Goal: Information Seeking & Learning: Learn about a topic

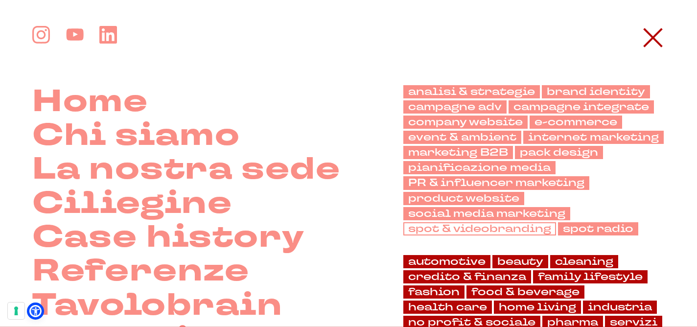
click at [494, 232] on link "spot & videobranding" at bounding box center [479, 228] width 153 height 13
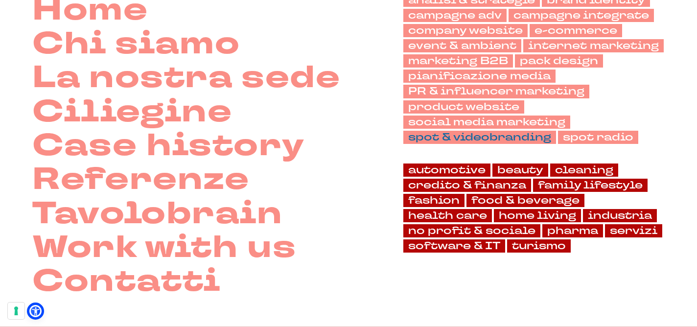
scroll to position [72, 0]
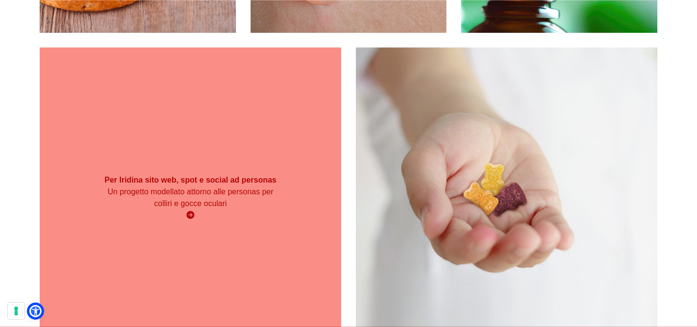
scroll to position [399, 0]
click at [227, 170] on div "Per Iridina sito web, spot e social ad personas Un progetto modellato attorno a…" at bounding box center [191, 197] width 302 height 56
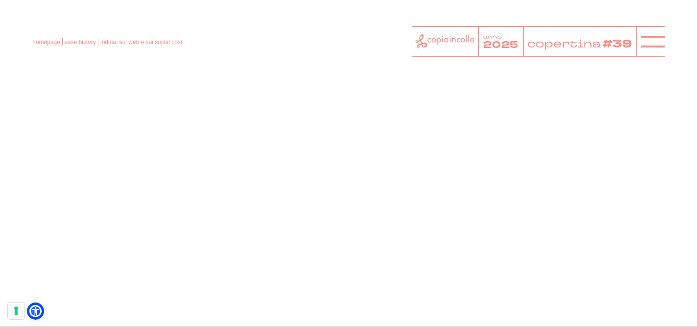
scroll to position [3318, 0]
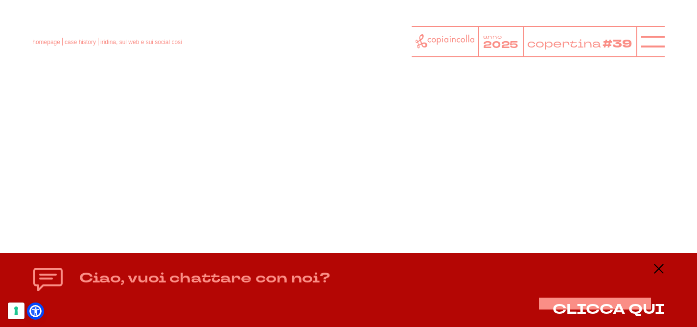
click at [229, 48] on div "homepage case history iridina, sul web e sui social così anno 2025 copertina #39" at bounding box center [348, 41] width 633 height 31
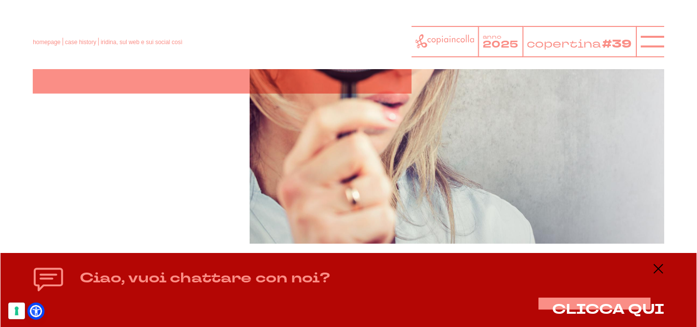
scroll to position [289, 0]
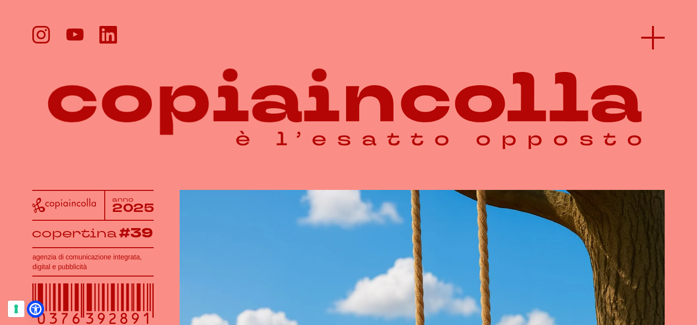
click at [649, 41] on icon at bounding box center [652, 37] width 23 height 23
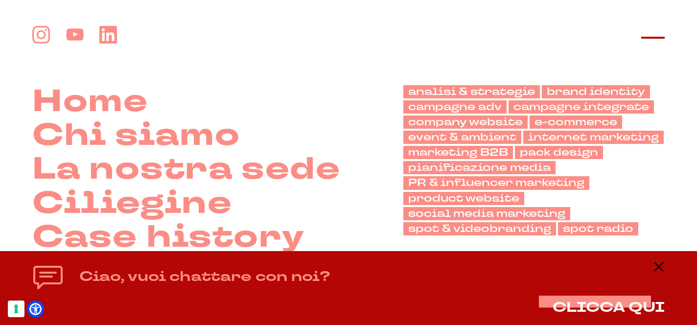
click at [657, 33] on icon at bounding box center [652, 37] width 23 height 23
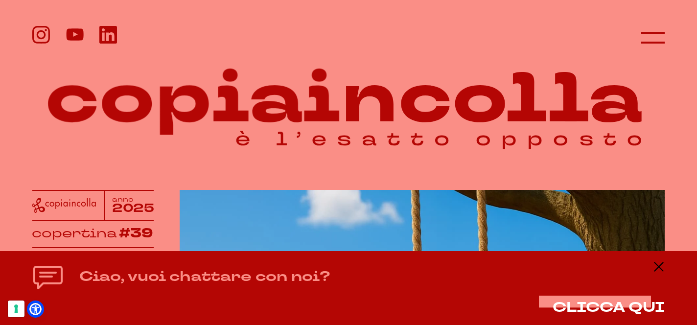
click at [657, 33] on icon at bounding box center [652, 37] width 23 height 23
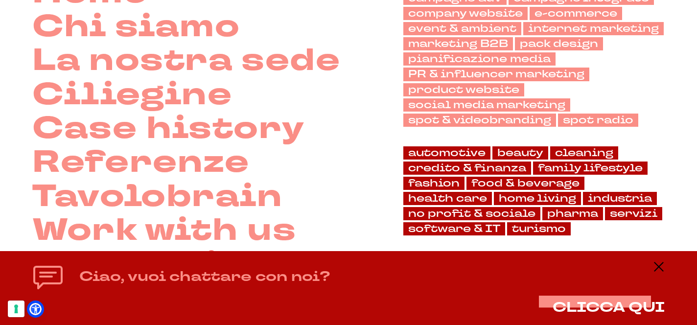
scroll to position [205, 0]
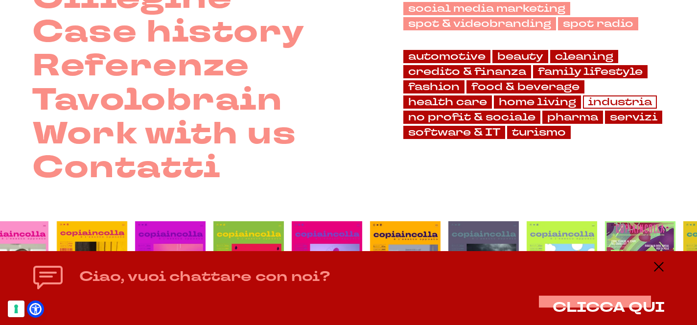
click at [600, 101] on link "industria" at bounding box center [620, 101] width 74 height 13
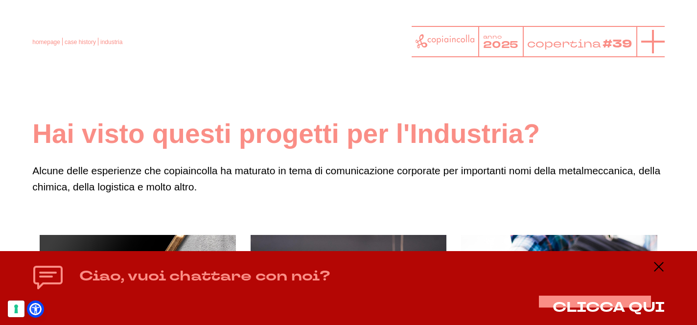
scroll to position [0, 0]
click at [648, 36] on icon at bounding box center [652, 41] width 23 height 23
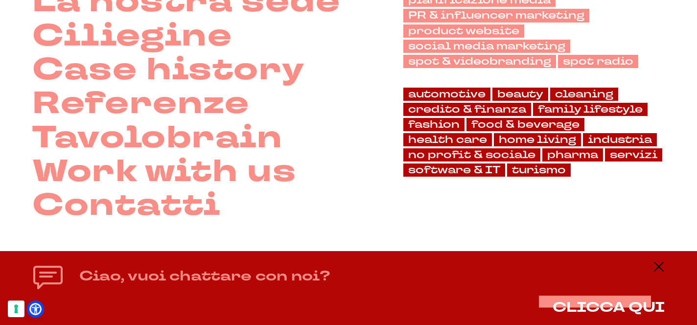
scroll to position [245, 0]
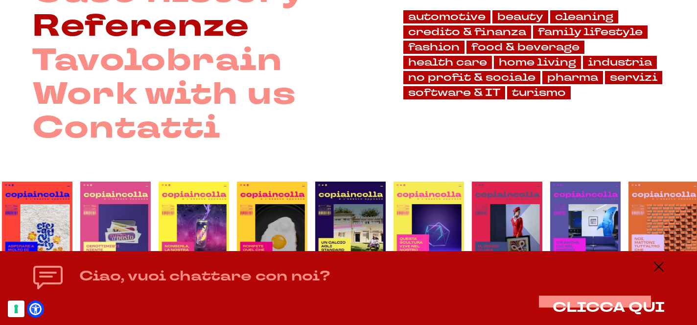
click at [236, 32] on link "Referenze" at bounding box center [140, 27] width 217 height 34
